Goal: Transaction & Acquisition: Purchase product/service

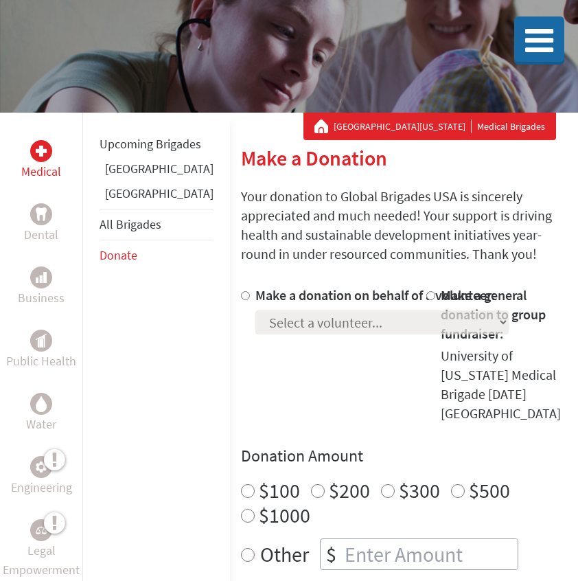
scroll to position [117, 0]
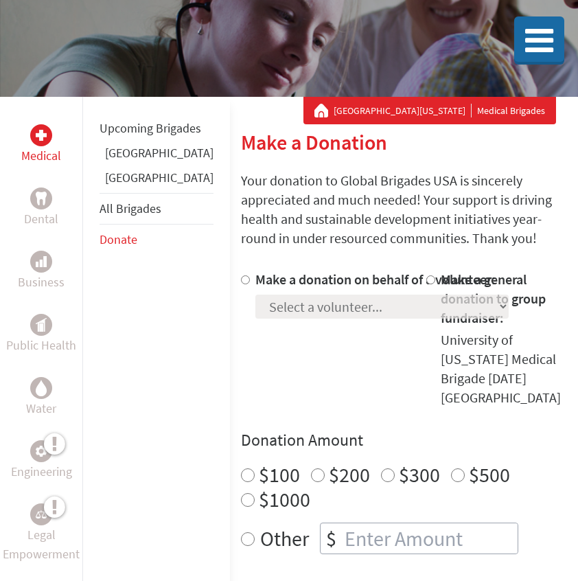
click at [241, 281] on input "Make a donation on behalf of a volunteer:" at bounding box center [245, 279] width 9 height 9
radio input "true"
click at [255, 318] on select "Select a volunteer... [PERSON_NAME] [PERSON_NAME] [PERSON_NAME] [PERSON_NAME] […" at bounding box center [381, 306] width 253 height 24
select select "35E535A8-2116-11F0-B8AC-42010A400003"
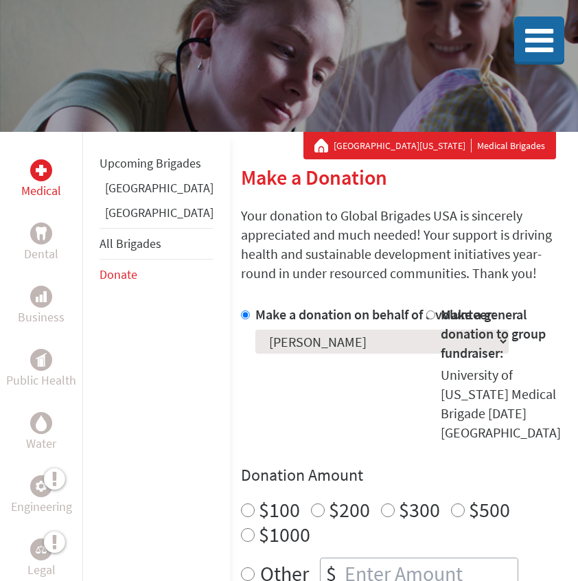
scroll to position [80, 0]
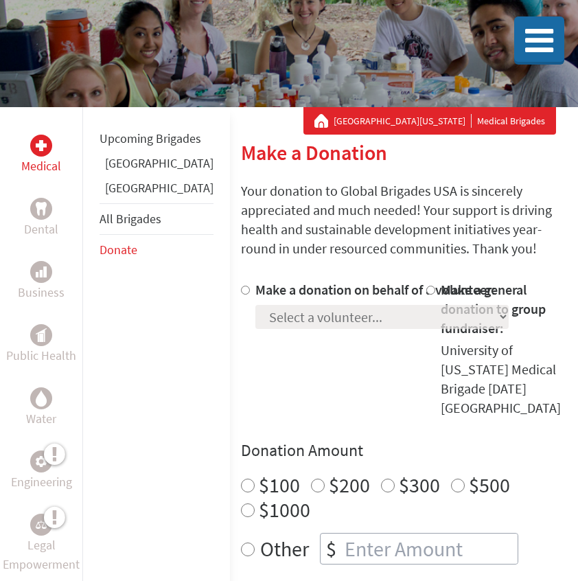
scroll to position [113, 0]
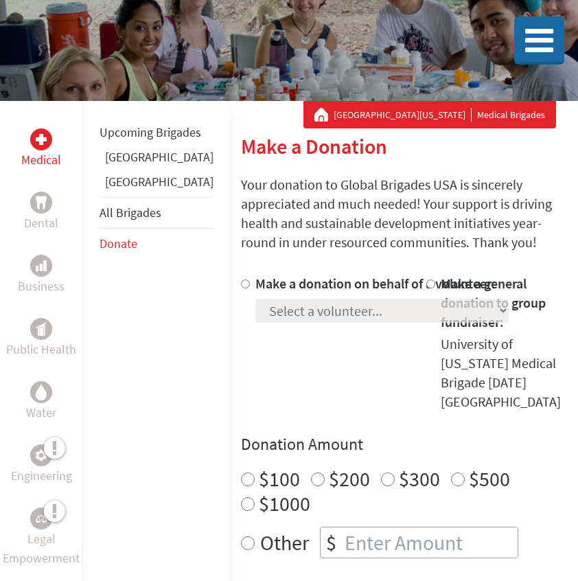
click at [241, 281] on div at bounding box center [248, 342] width 14 height 137
click at [241, 283] on input "Make a donation on behalf of a volunteer:" at bounding box center [245, 283] width 9 height 9
radio input "true"
click at [255, 323] on select "Select a volunteer... [PERSON_NAME] [PERSON_NAME] [PERSON_NAME] [PERSON_NAME] […" at bounding box center [381, 311] width 253 height 24
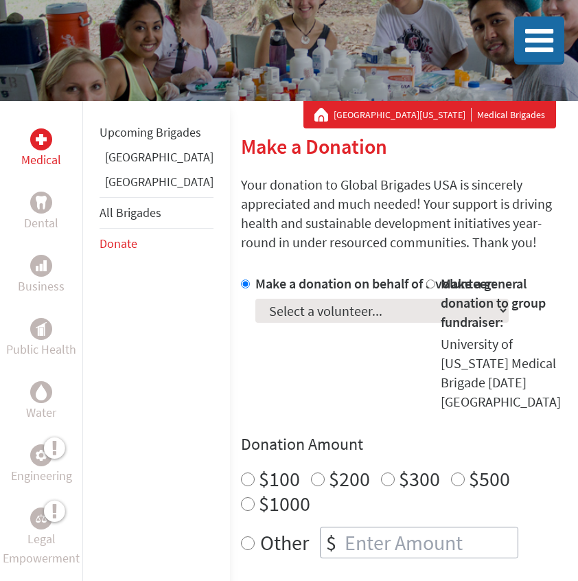
select select "35E535A8-2116-11F0-B8AC-42010A400003"
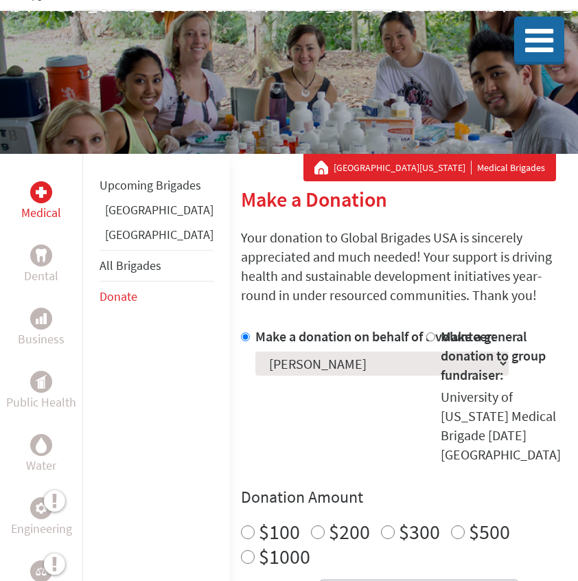
scroll to position [0, 0]
